Goal: Task Accomplishment & Management: Complete application form

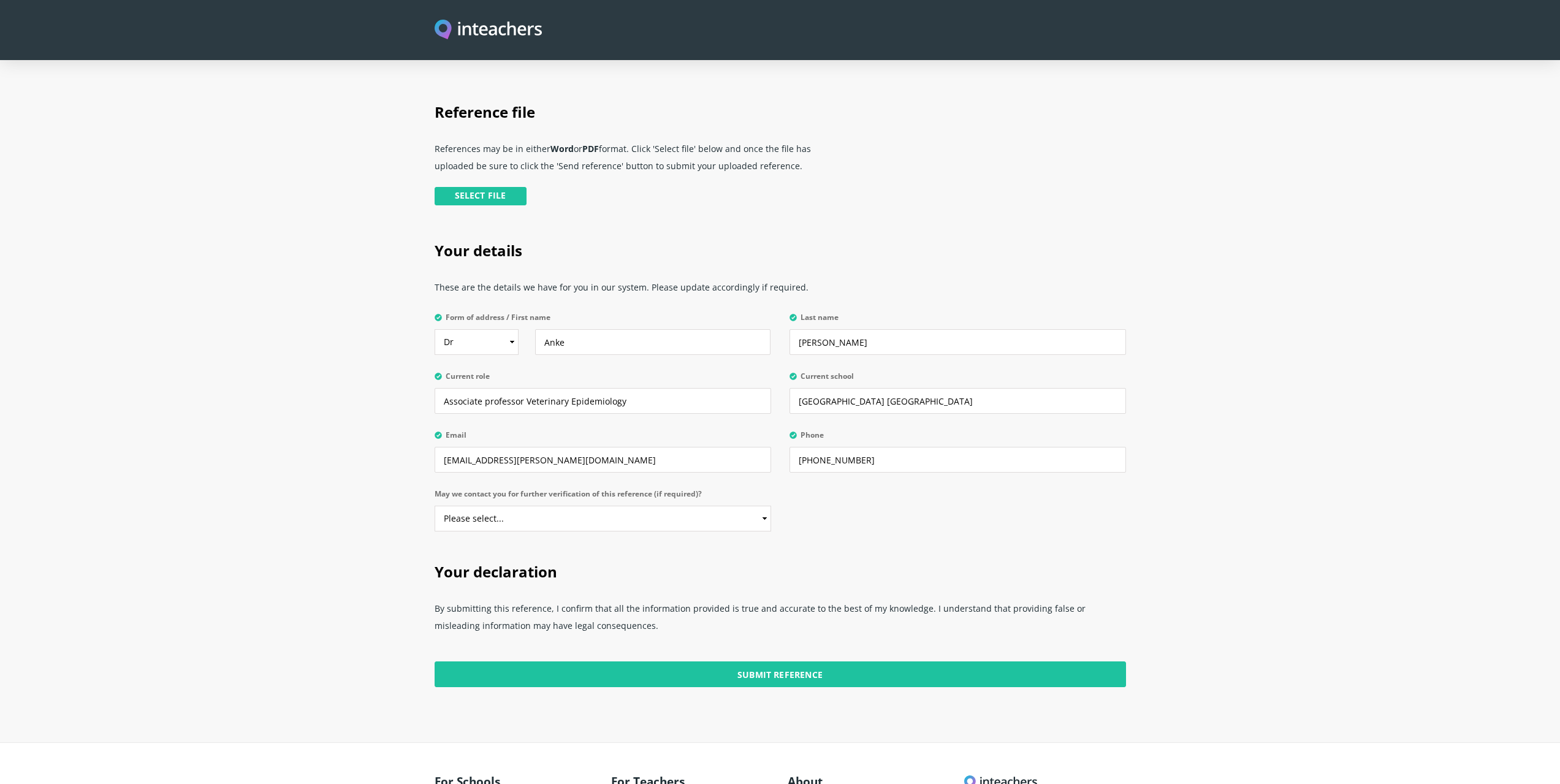
scroll to position [307, 0]
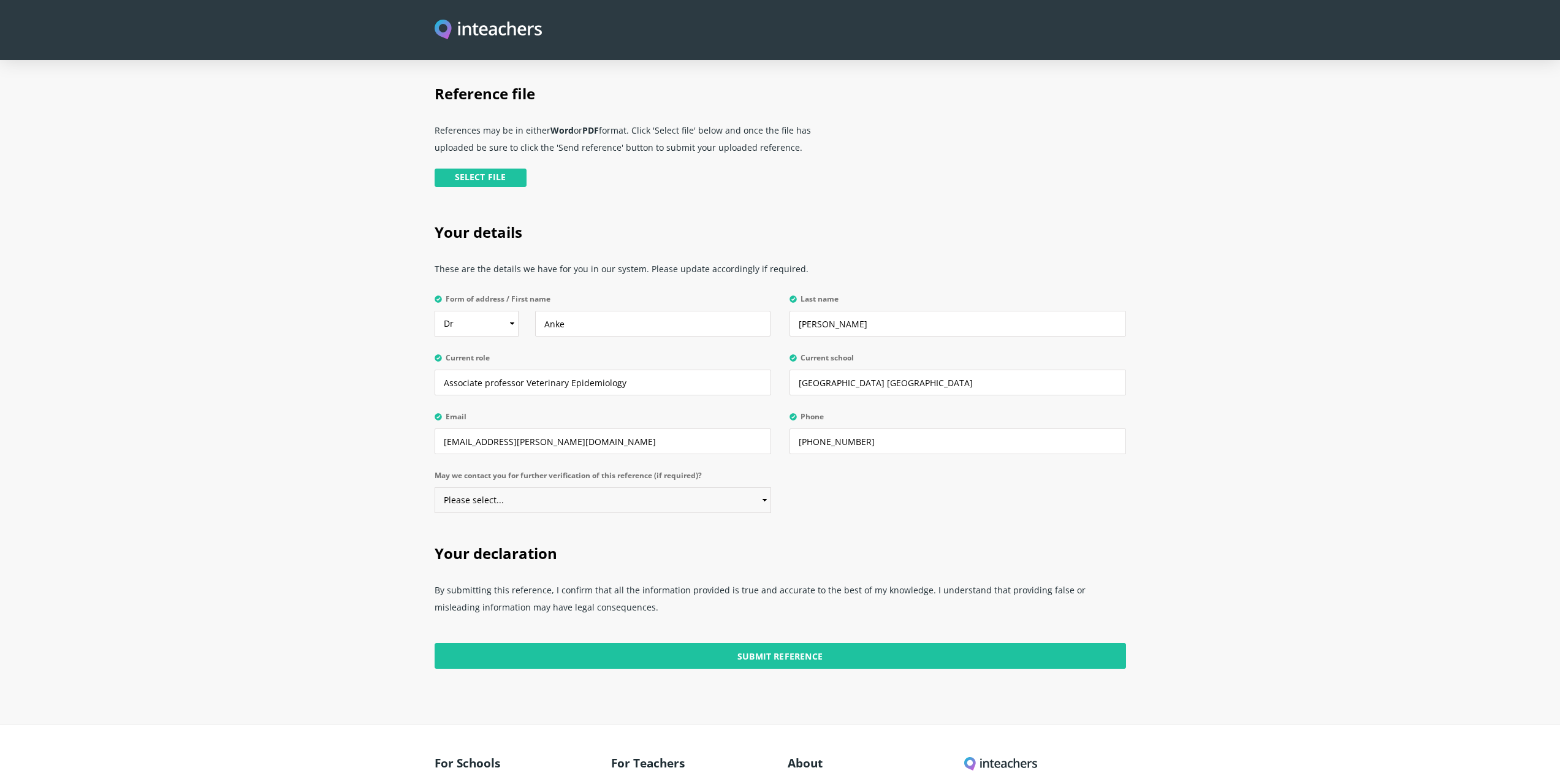
click at [300, 229] on select "Please select... Yes No" at bounding box center [603, 500] width 337 height 25
select select "Yes"
click at [300, 229] on select "Please select... Yes No" at bounding box center [603, 500] width 337 height 25
click at [300, 229] on select "Select Mr Mrs Miss Ms Dr Prof" at bounding box center [477, 323] width 84 height 25
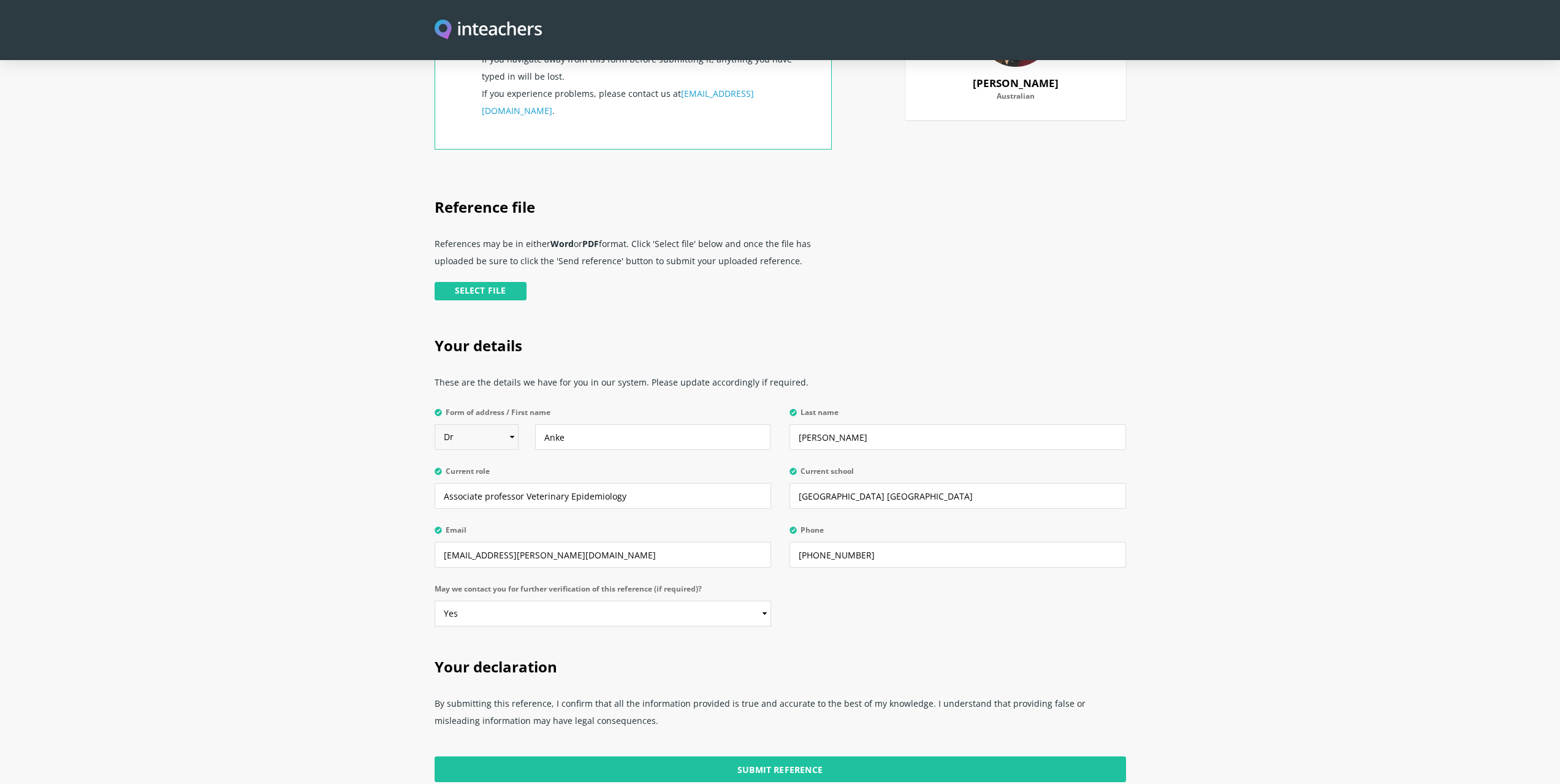
scroll to position [105, 0]
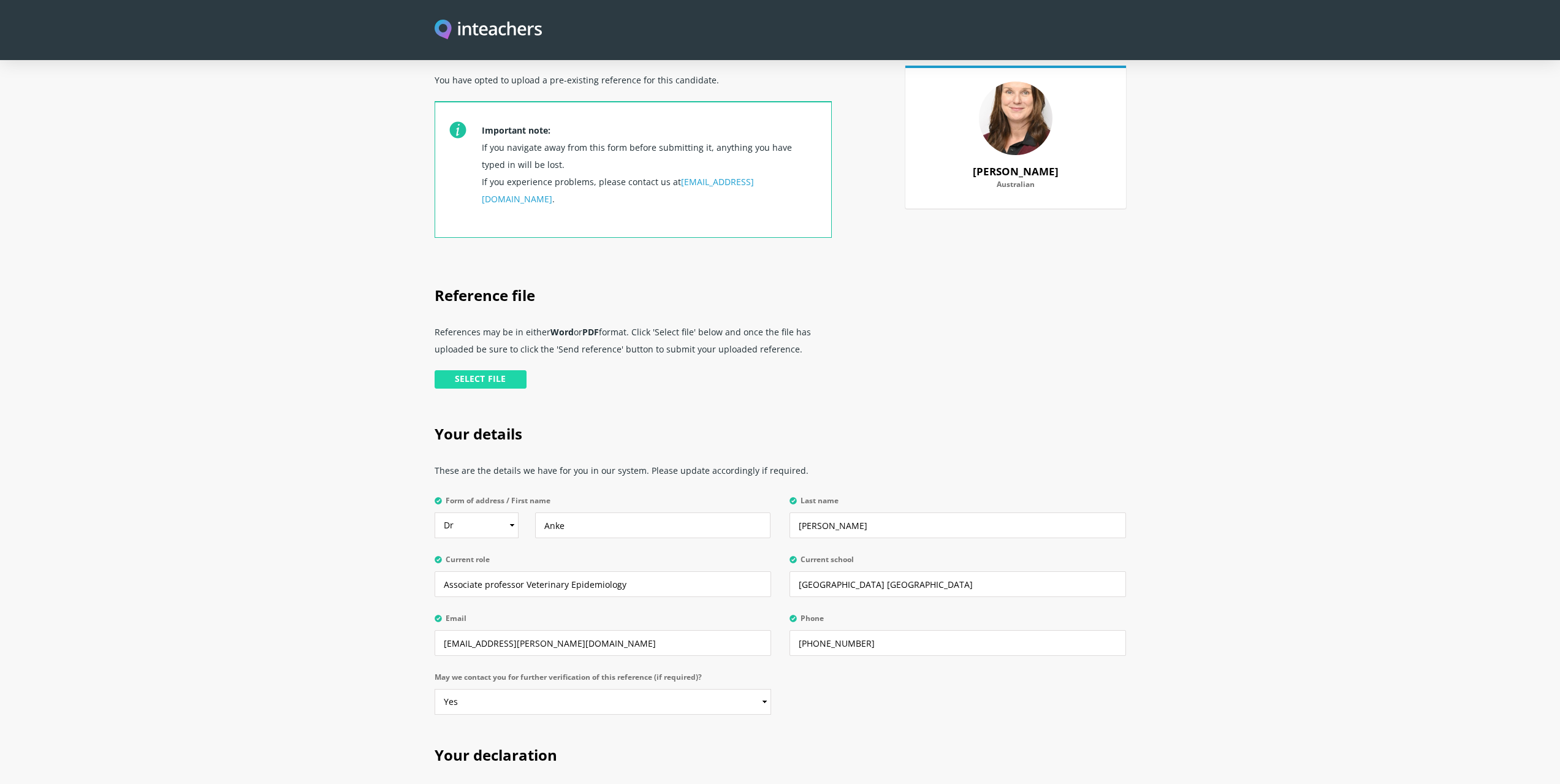
click at [300, 229] on input "file" at bounding box center [350, 381] width 354 height 25
type input "C:\fakepath\Recommendation Davitt_UoM.pdf"
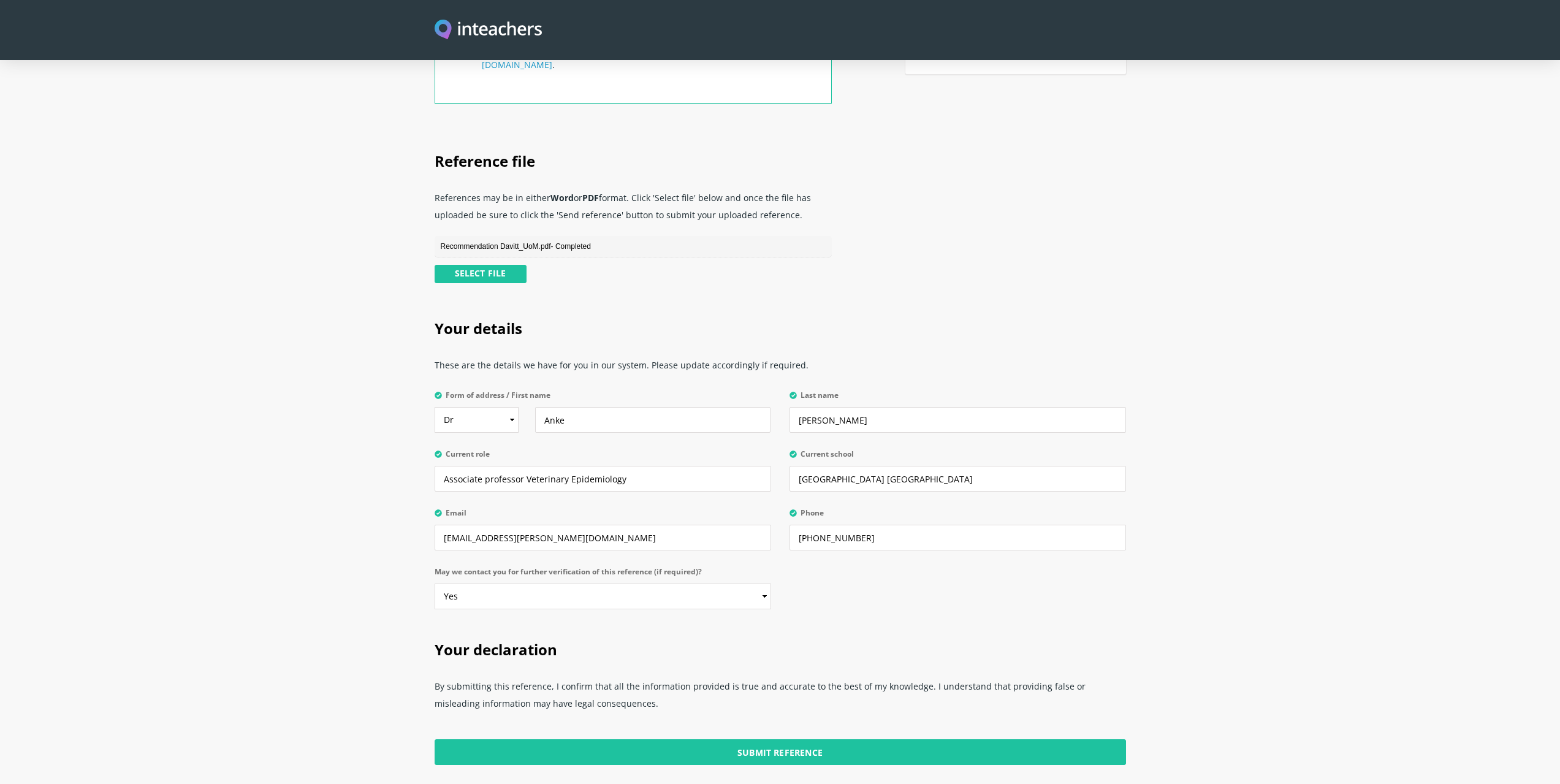
scroll to position [440, 0]
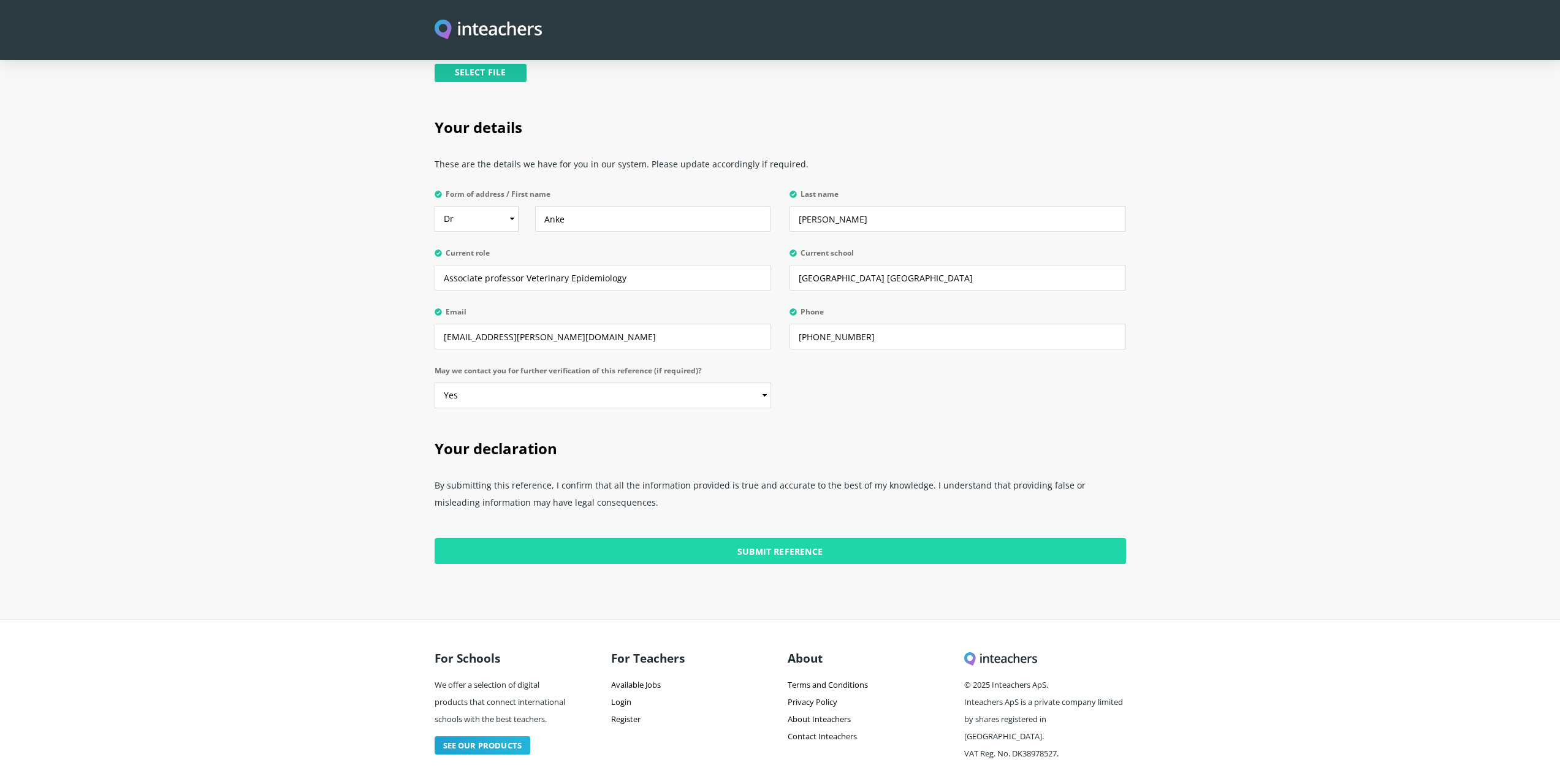
click at [300, 229] on input "Submit Reference" at bounding box center [780, 551] width 691 height 25
